Goal: Use online tool/utility: Utilize a website feature to perform a specific function

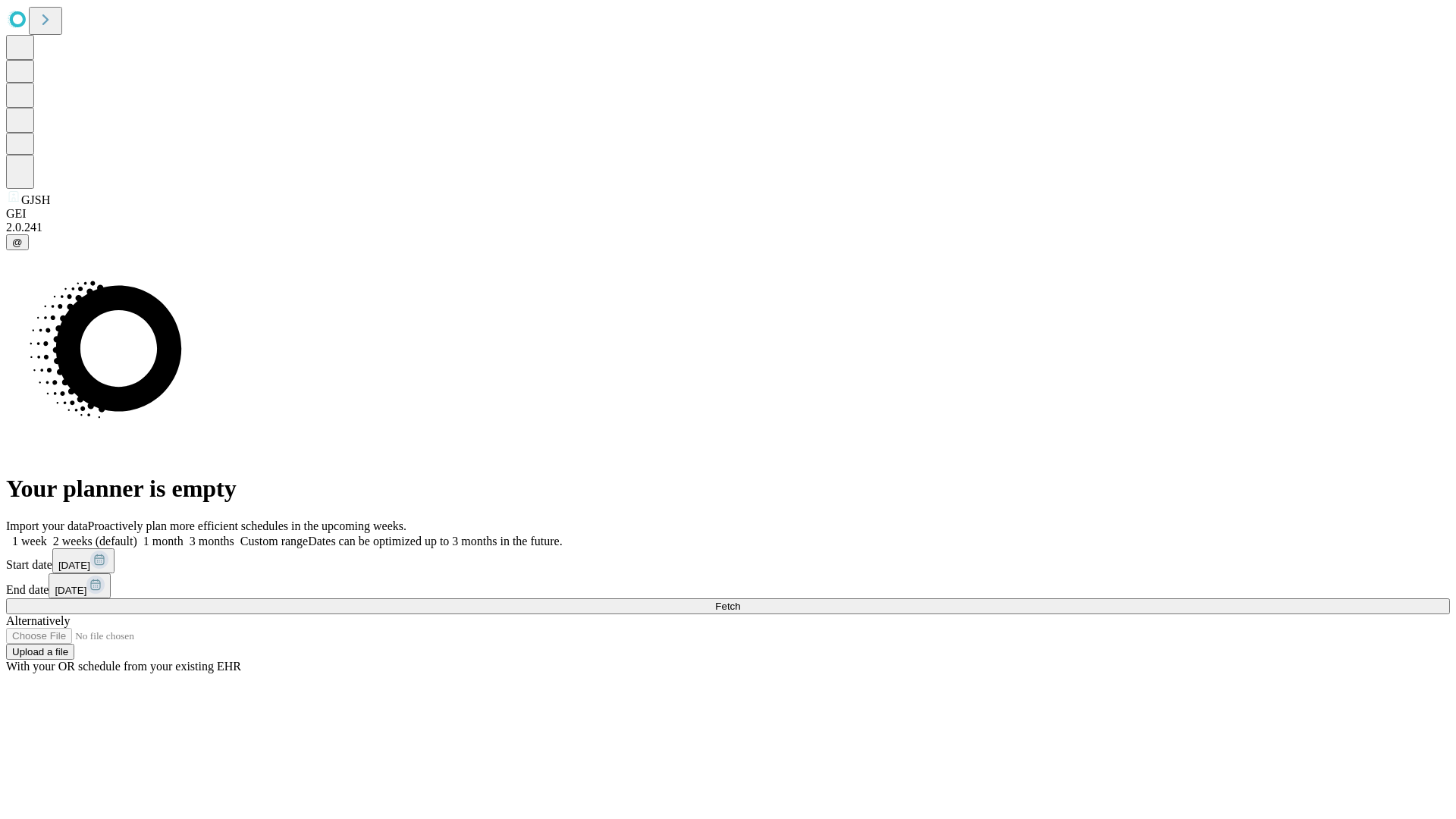
click at [740, 601] on span "Fetch" at bounding box center [728, 606] width 25 height 11
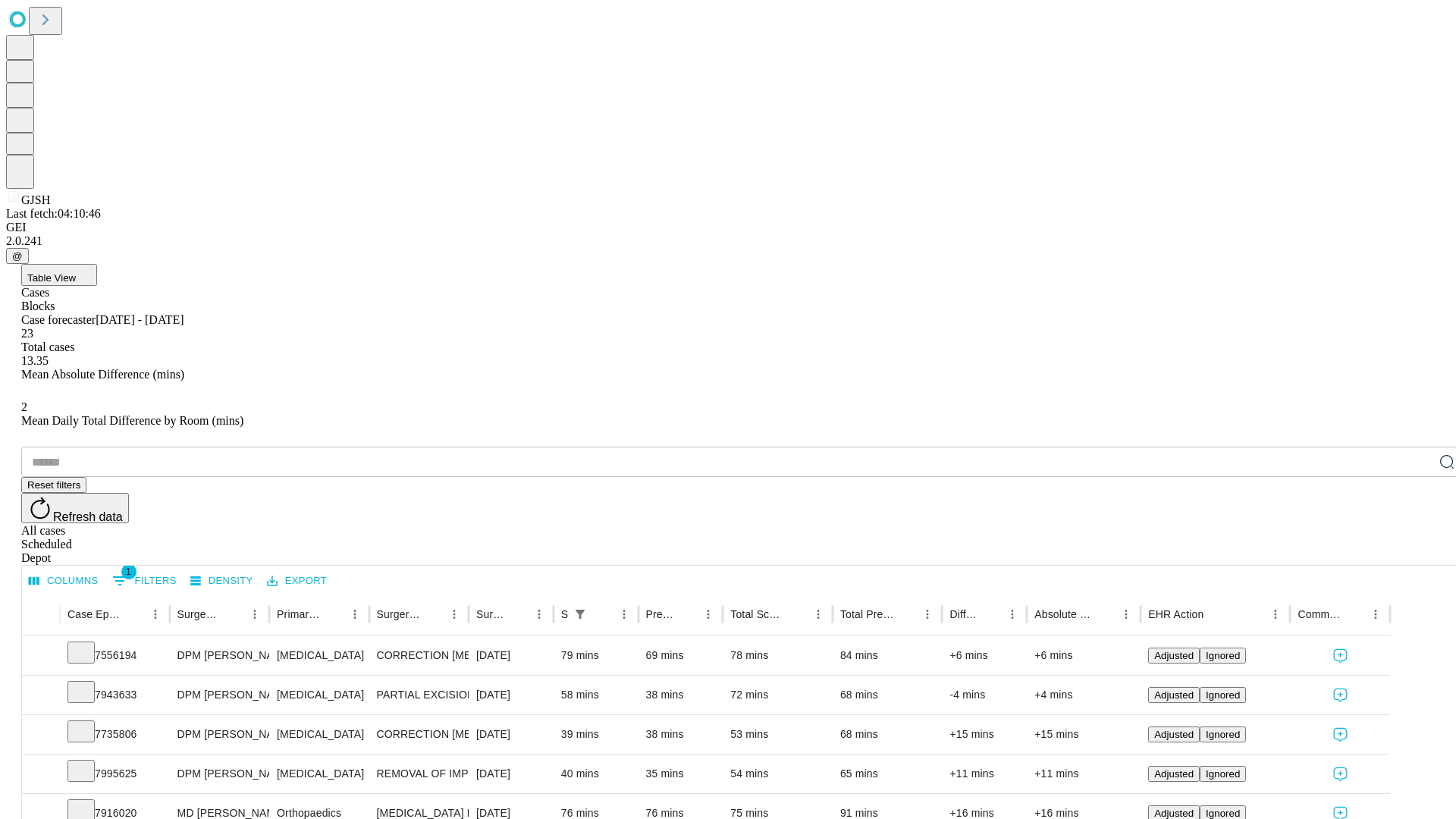
click at [75, 272] on span "Table View" at bounding box center [51, 277] width 48 height 11
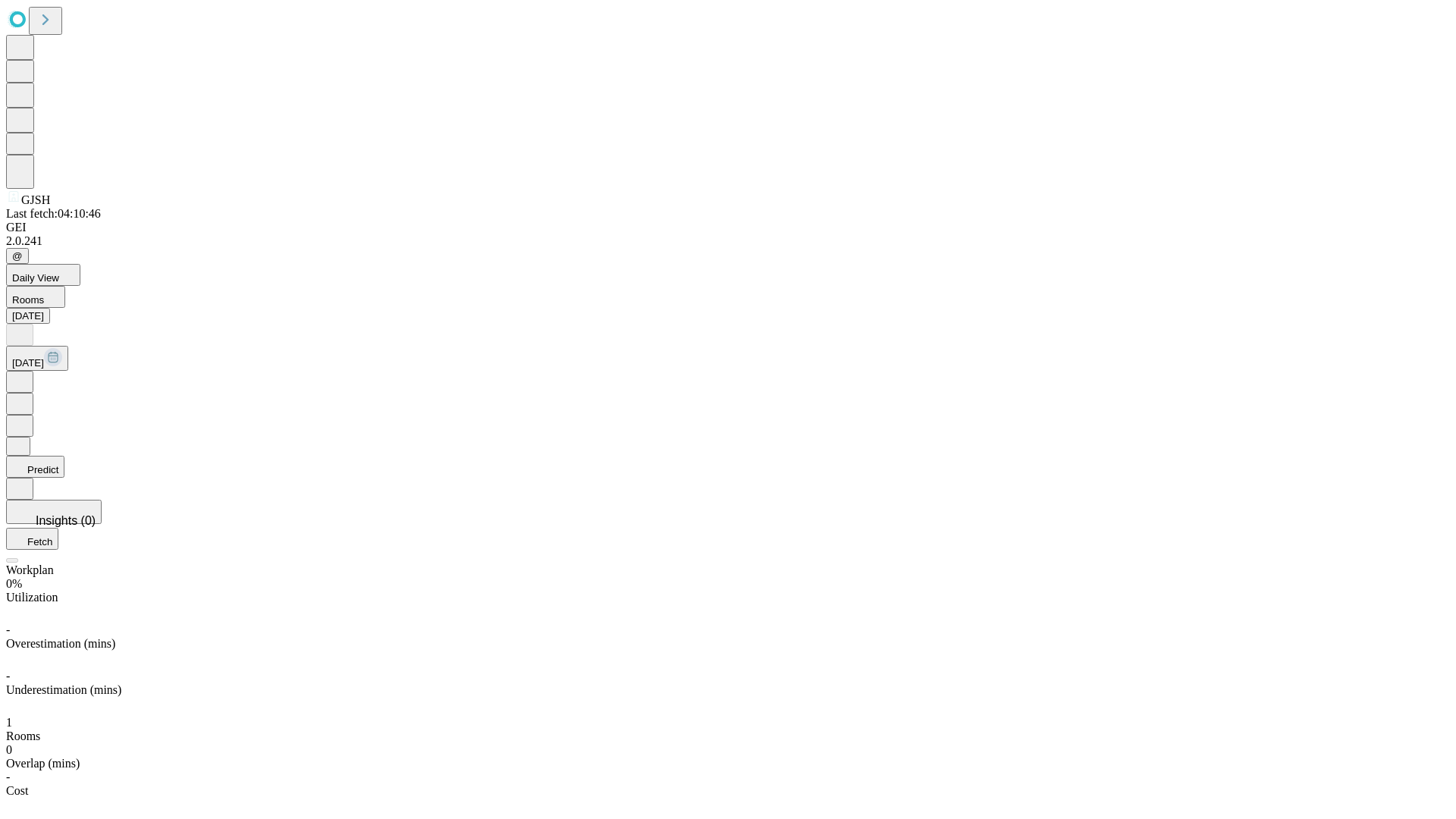
click at [64, 456] on button "Predict" at bounding box center [35, 467] width 58 height 22
